Goal: Check status

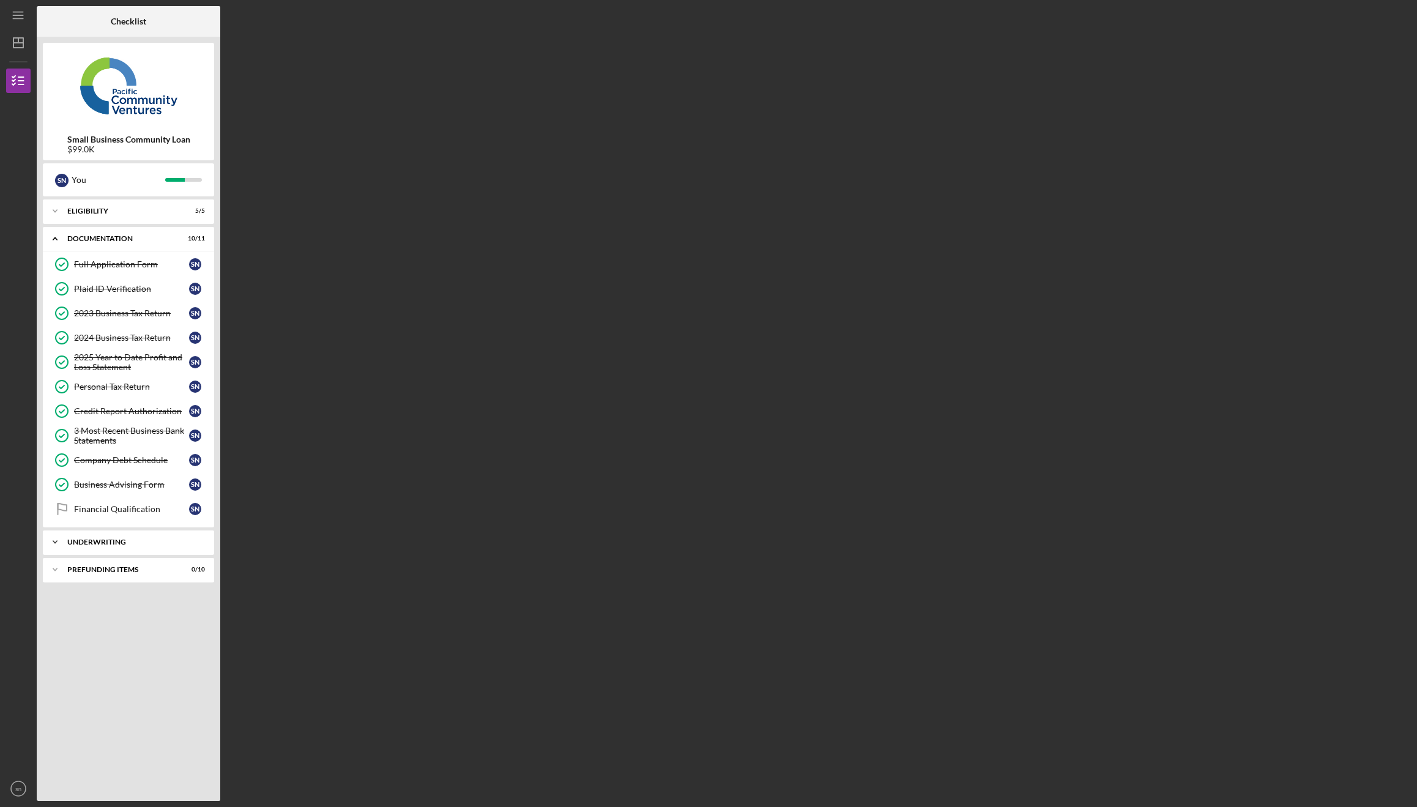
click at [134, 538] on div "Icon/Expander Underwriting 0 / 2" at bounding box center [128, 542] width 171 height 24
click at [135, 504] on link "Financial Qualification Financial Qualification s n" at bounding box center [128, 509] width 159 height 24
